Goal: Obtain resource: Download file/media

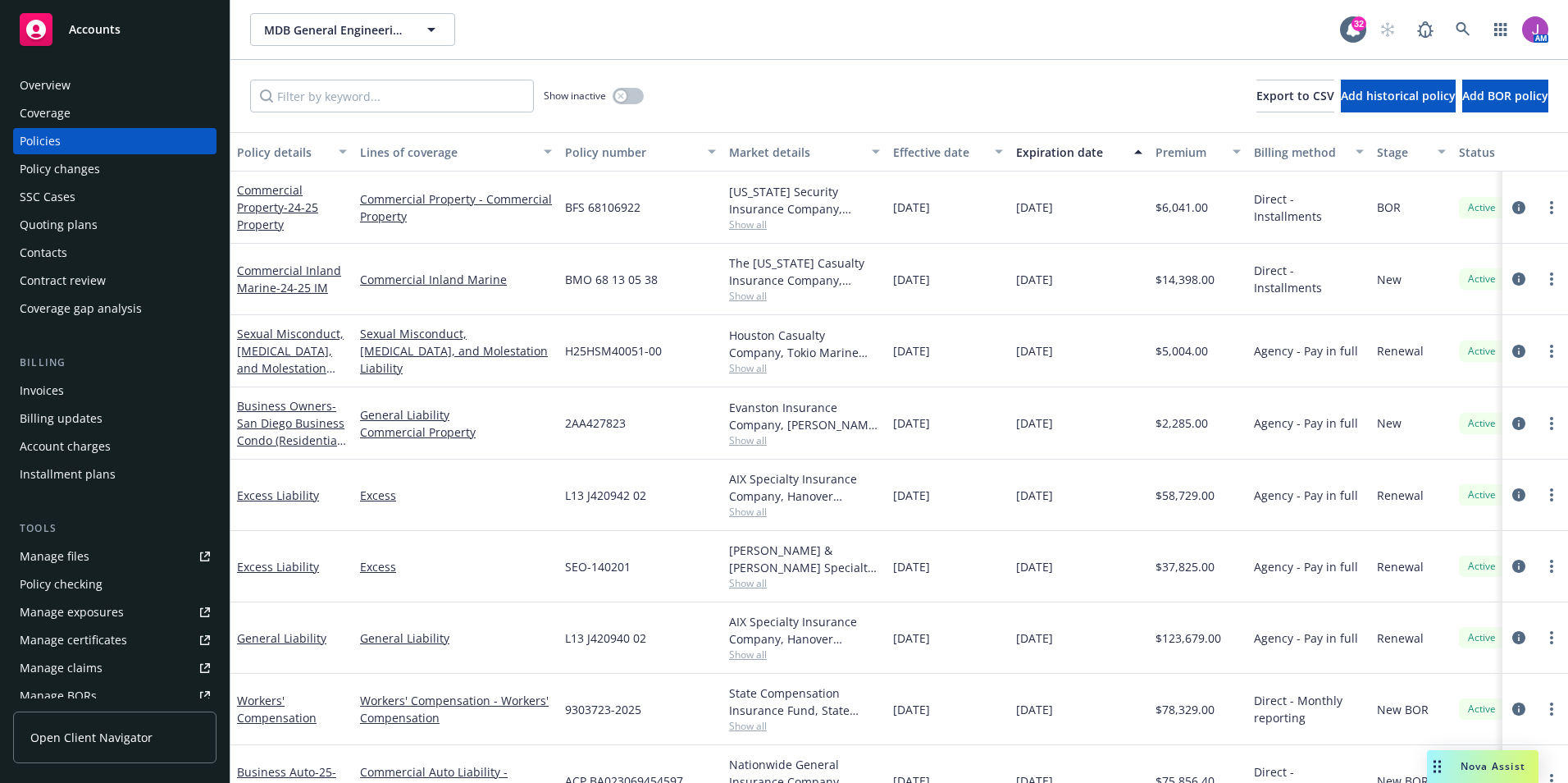
click at [66, 68] on div "Overview Coverage Policies Policy changes SSC Cases Quoting plans Contacts Cont…" at bounding box center [115, 417] width 229 height 730
click at [71, 77] on div "Overview" at bounding box center [115, 85] width 190 height 26
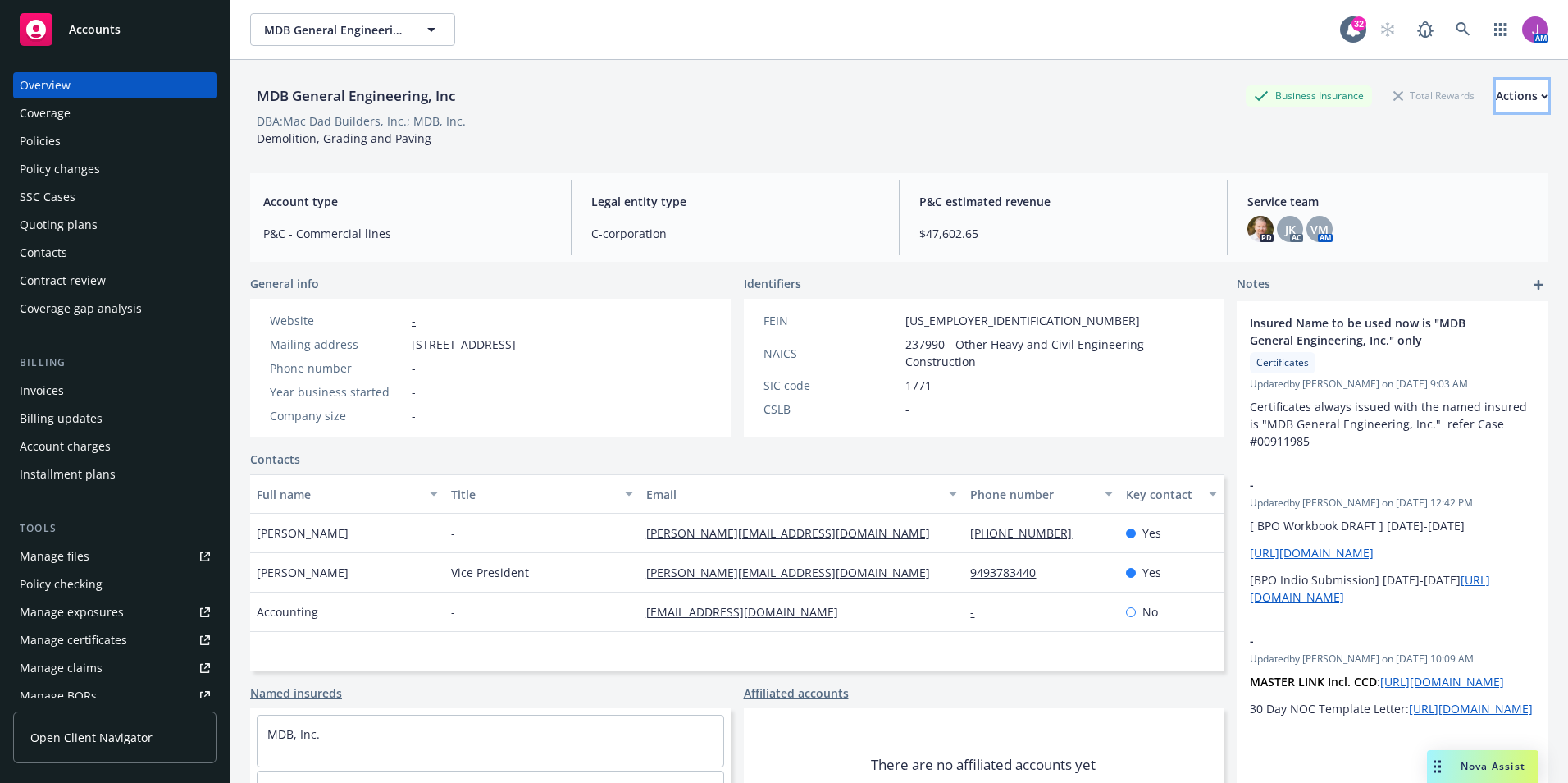
click at [1496, 82] on div "Actions" at bounding box center [1522, 96] width 53 height 31
click at [766, 99] on div "MDB General Engineering, Inc Business Insurance Total Rewards Actions Actions E…" at bounding box center [898, 96] width 1298 height 33
click at [1503, 91] on div "Actions" at bounding box center [1522, 96] width 53 height 31
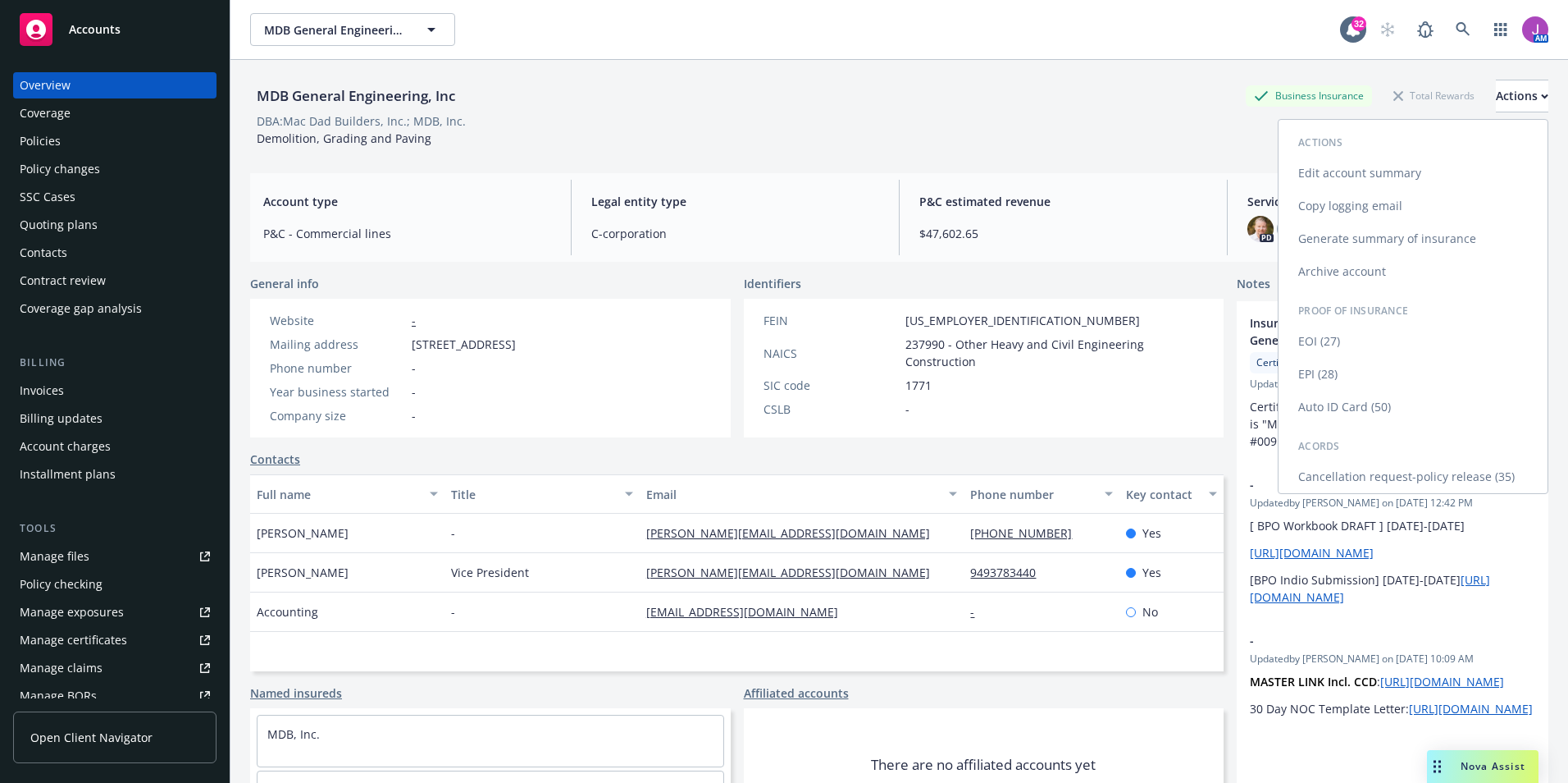
click at [1447, 479] on link "Cancellation request-policy release (35)" at bounding box center [1412, 476] width 269 height 33
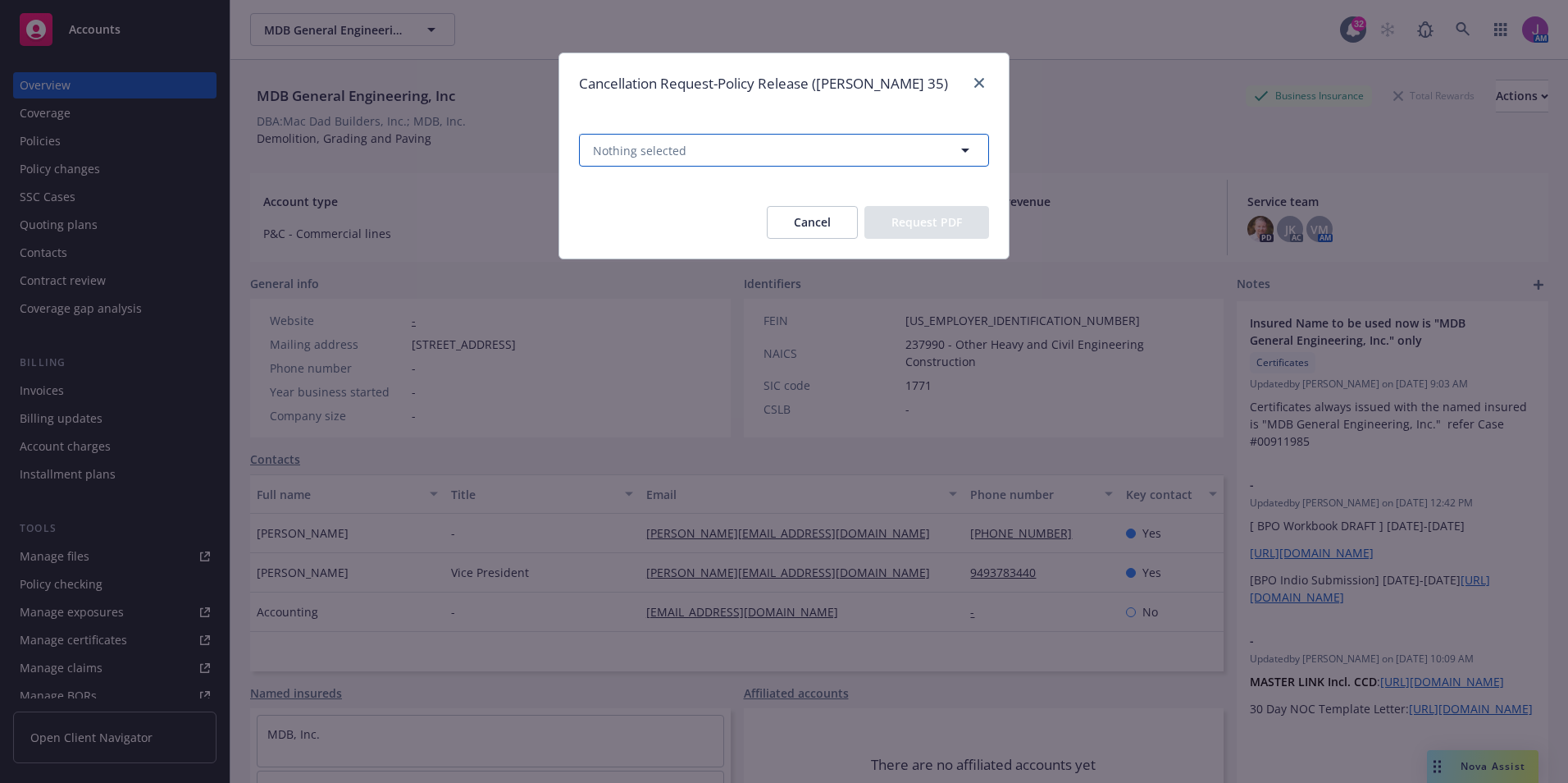
click at [685, 158] on button "Nothing selected" at bounding box center [784, 150] width 410 height 33
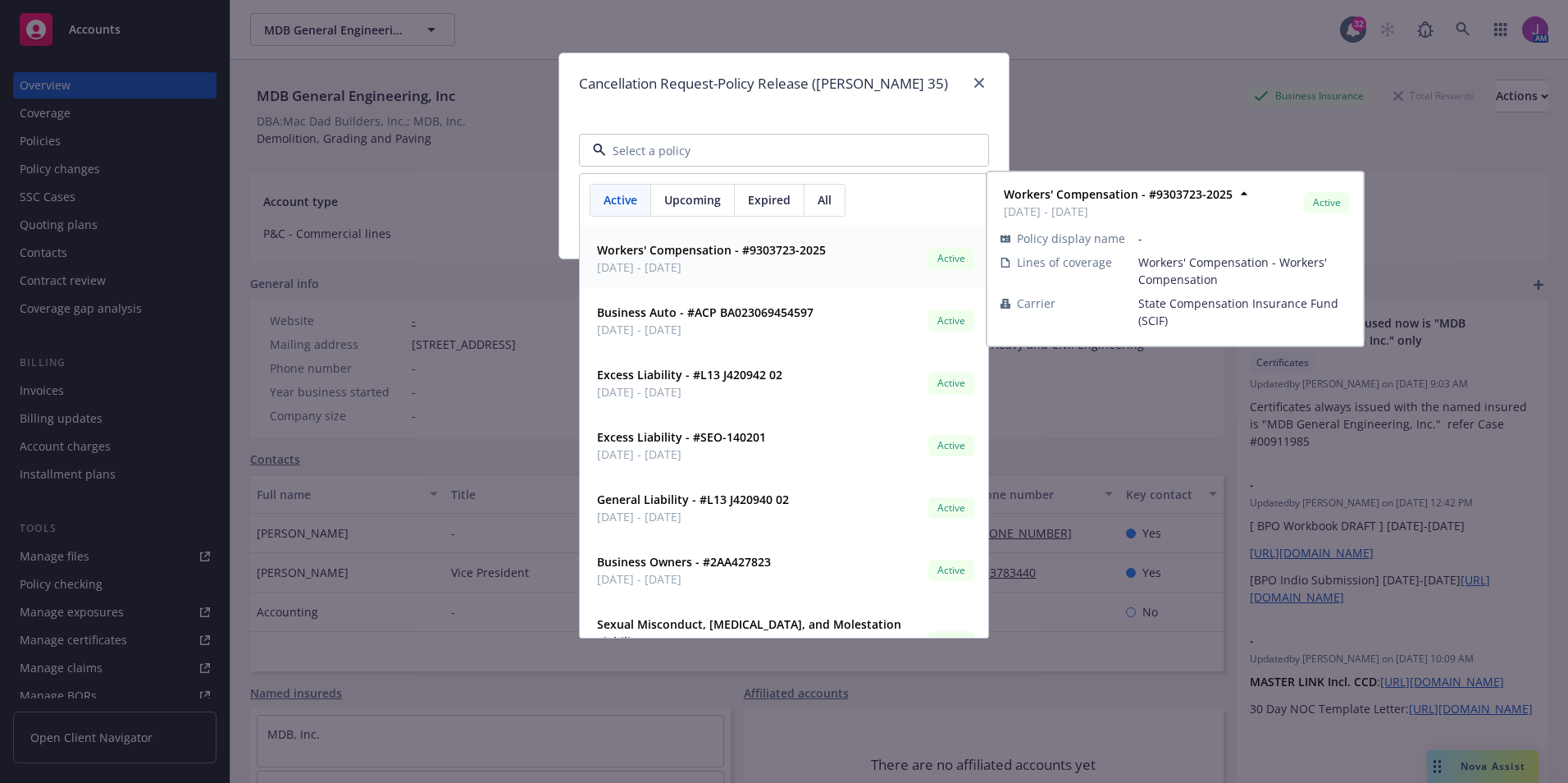
click at [697, 202] on span "Upcoming" at bounding box center [693, 200] width 57 height 17
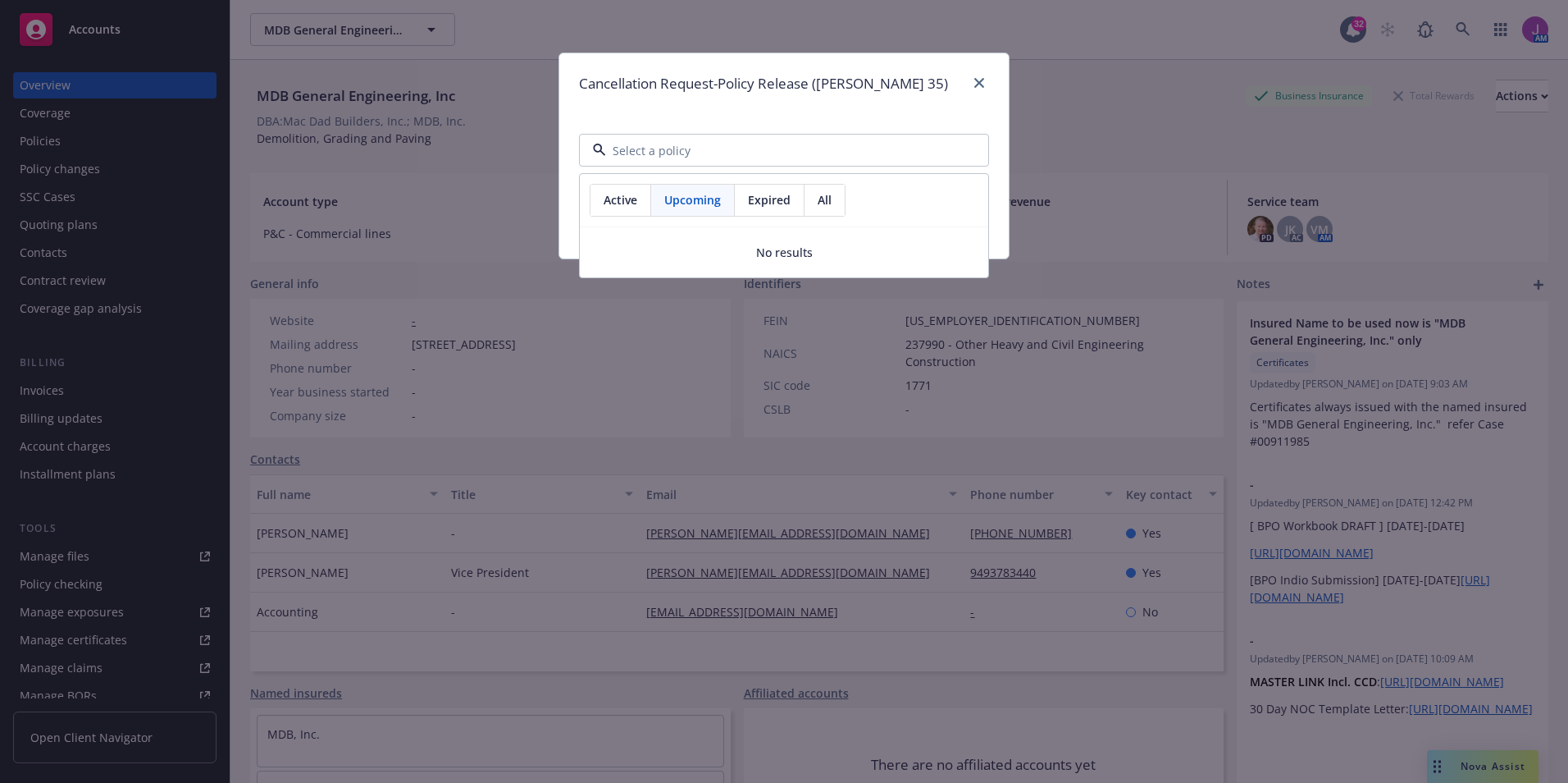
click at [760, 209] on div "Expired" at bounding box center [770, 200] width 70 height 31
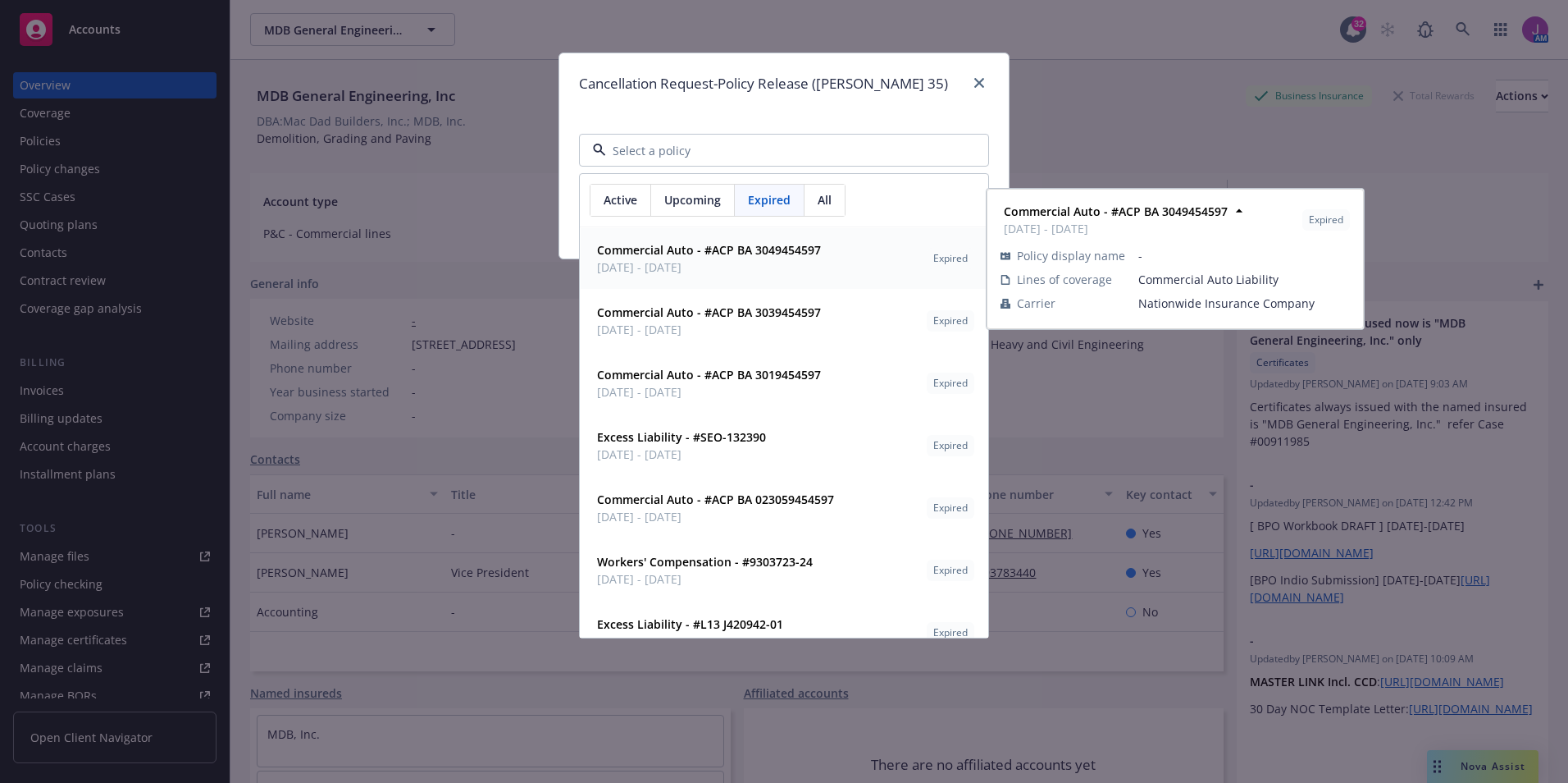
click at [818, 210] on div "All" at bounding box center [824, 200] width 40 height 31
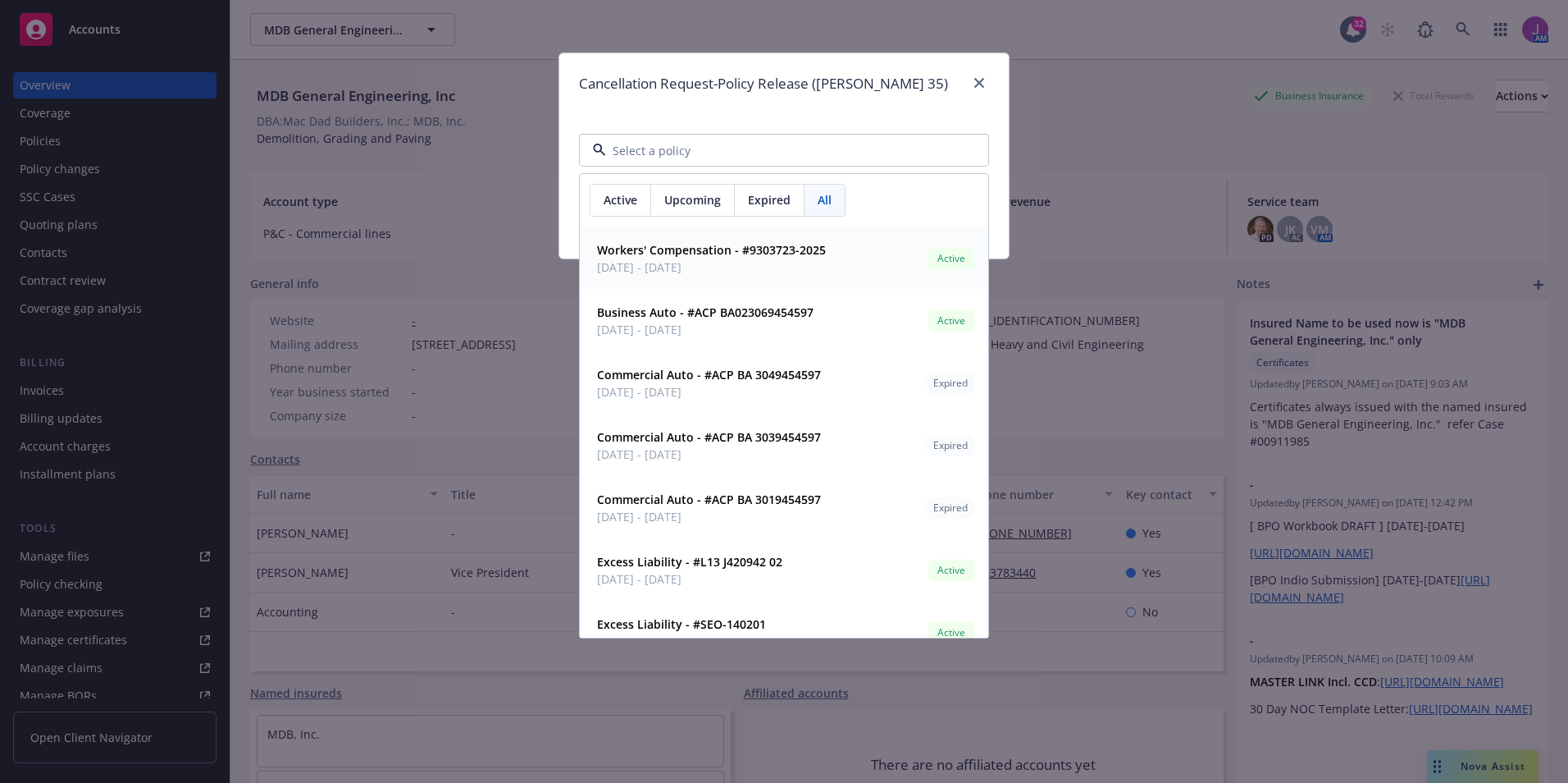
click at [636, 196] on span "Active" at bounding box center [620, 200] width 34 height 17
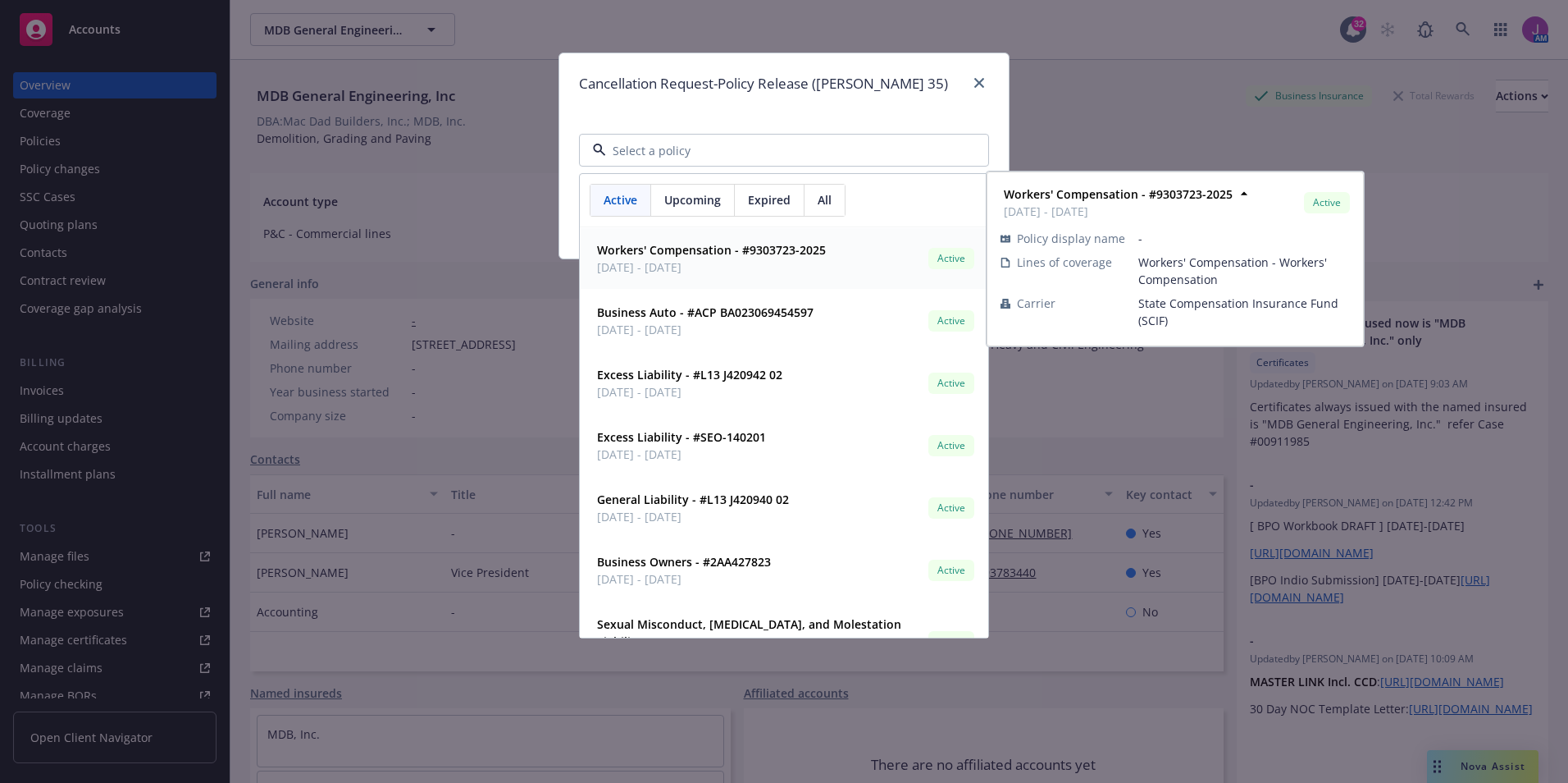
click at [654, 247] on strong "Workers' Compensation - #9303723-2025" at bounding box center [710, 250] width 229 height 15
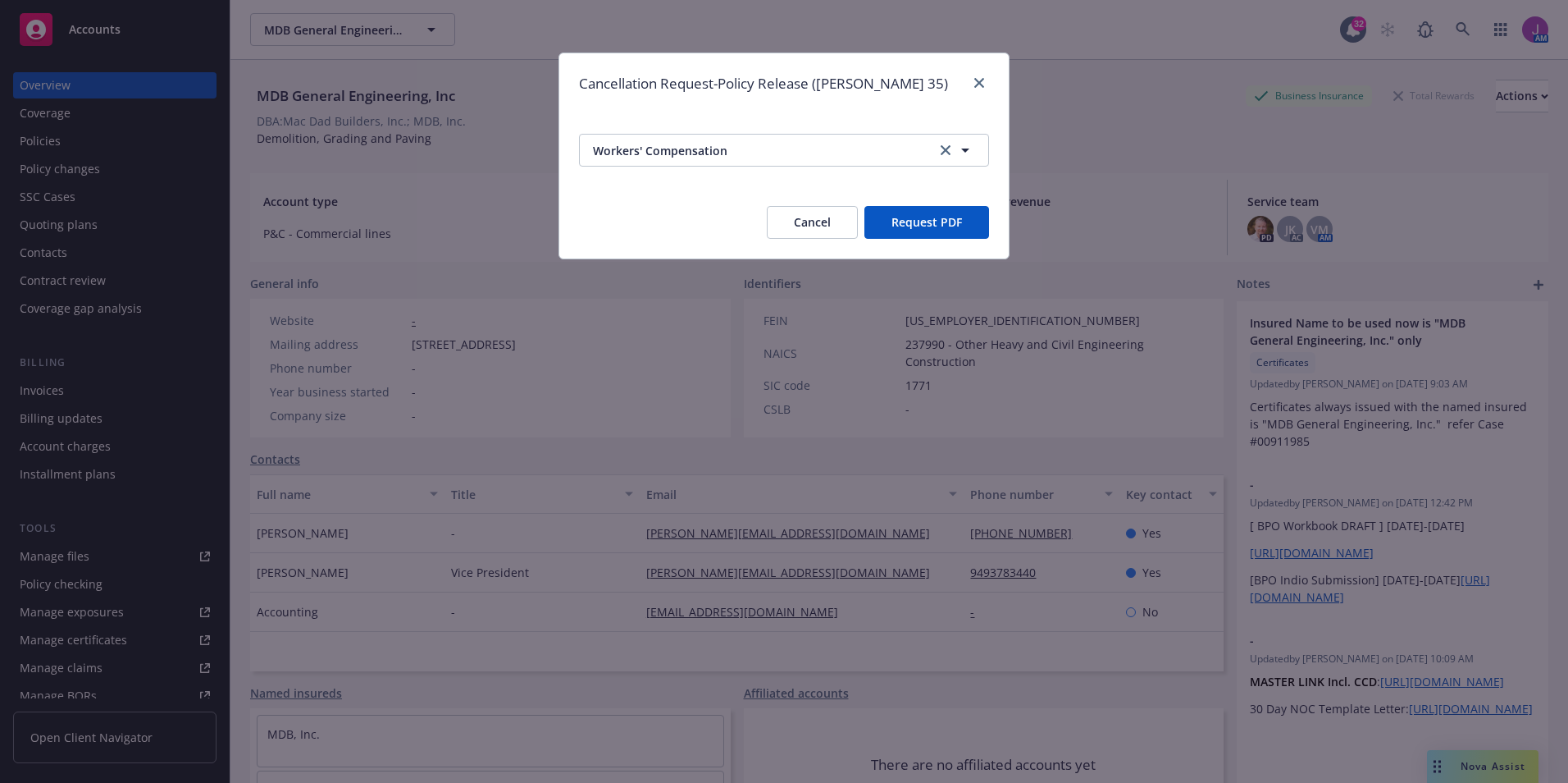
click at [924, 225] on button "Request PDF" at bounding box center [926, 222] width 125 height 33
click at [988, 74] on div at bounding box center [976, 83] width 26 height 21
click at [974, 81] on icon "close" at bounding box center [979, 83] width 10 height 10
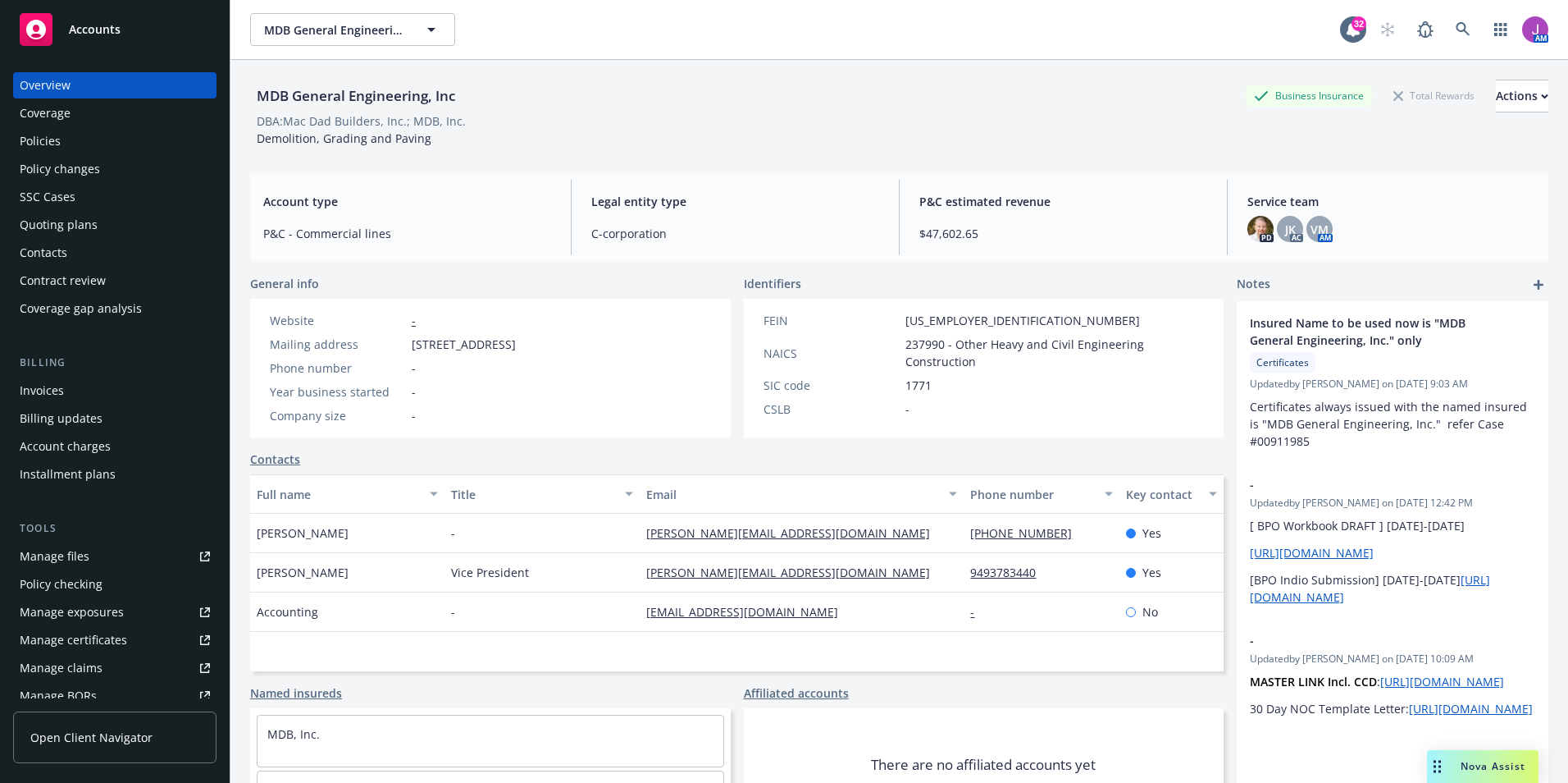
click at [122, 142] on div "Policies" at bounding box center [115, 141] width 190 height 26
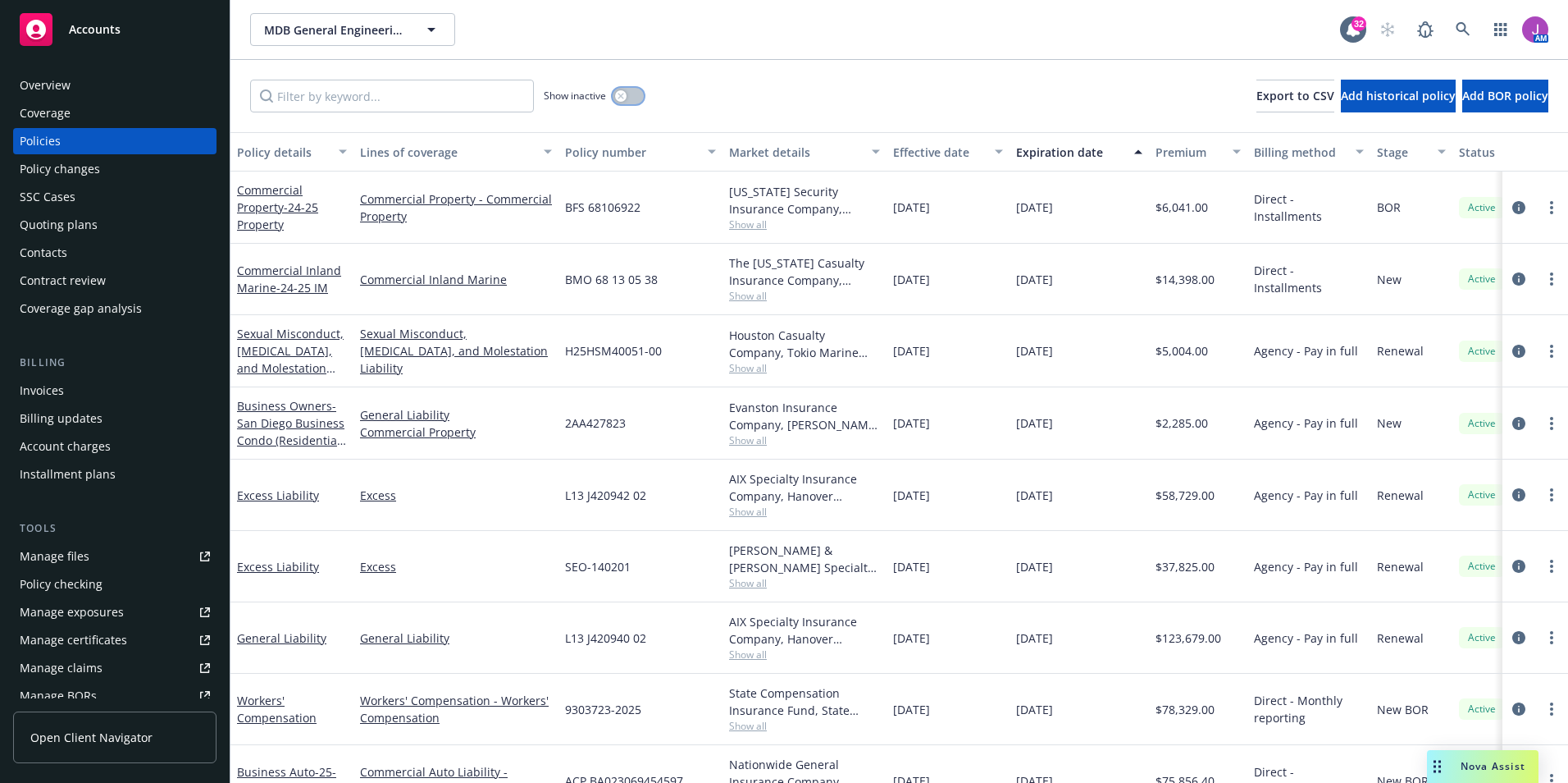
click at [637, 97] on button "button" at bounding box center [628, 95] width 31 height 16
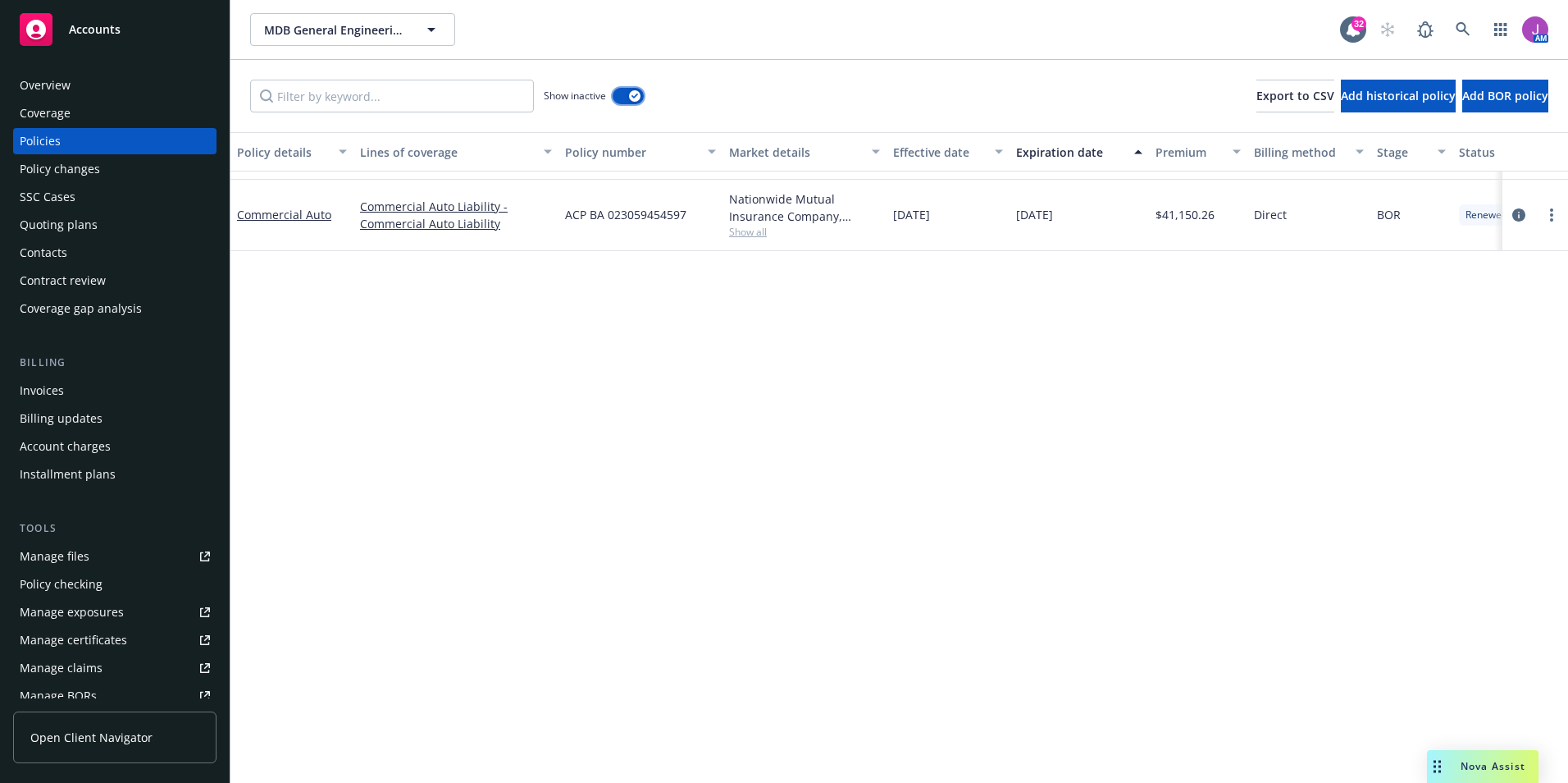
scroll to position [347, 0]
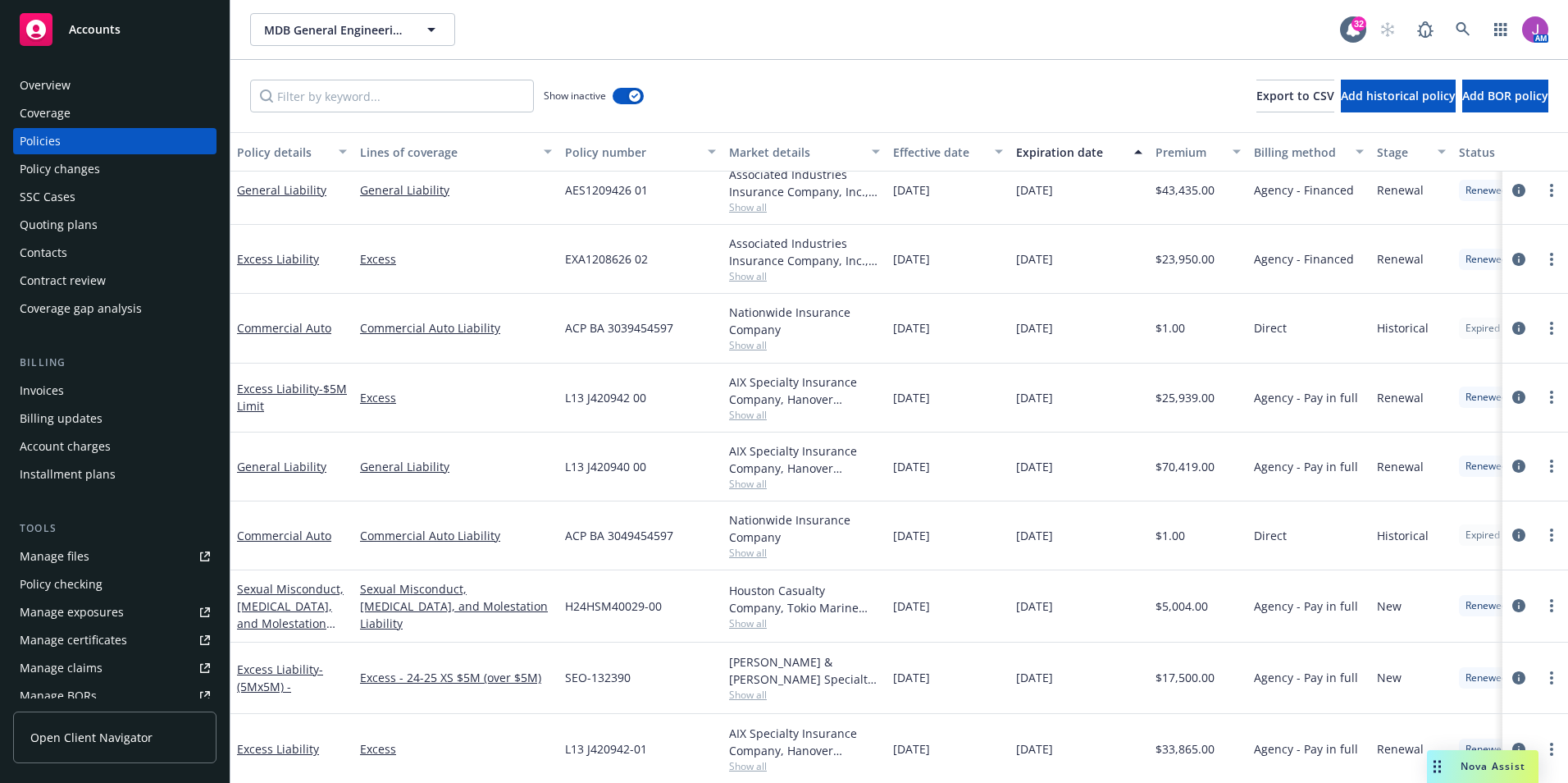
click at [79, 122] on div "Coverage" at bounding box center [115, 113] width 190 height 26
click at [73, 137] on div "Policies" at bounding box center [115, 141] width 190 height 26
